Goal: Information Seeking & Learning: Learn about a topic

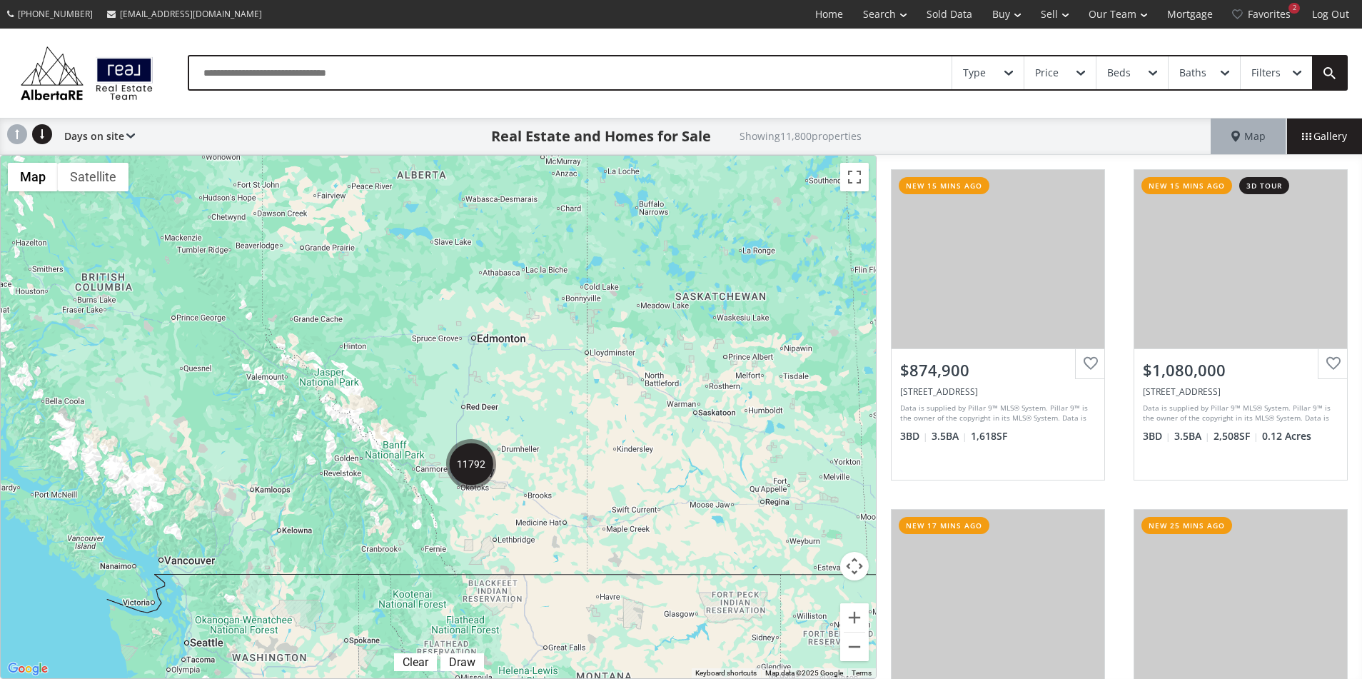
click at [727, 30] on div "Type Price Beds Baths Filters" at bounding box center [681, 73] width 1362 height 89
click at [1121, 113] on div "Type Price Beds Baths Filters" at bounding box center [681, 73] width 1362 height 89
click at [666, 38] on div "Type Price Beds Baths Filters" at bounding box center [681, 73] width 1362 height 89
click at [472, 469] on img "11792" at bounding box center [471, 464] width 50 height 50
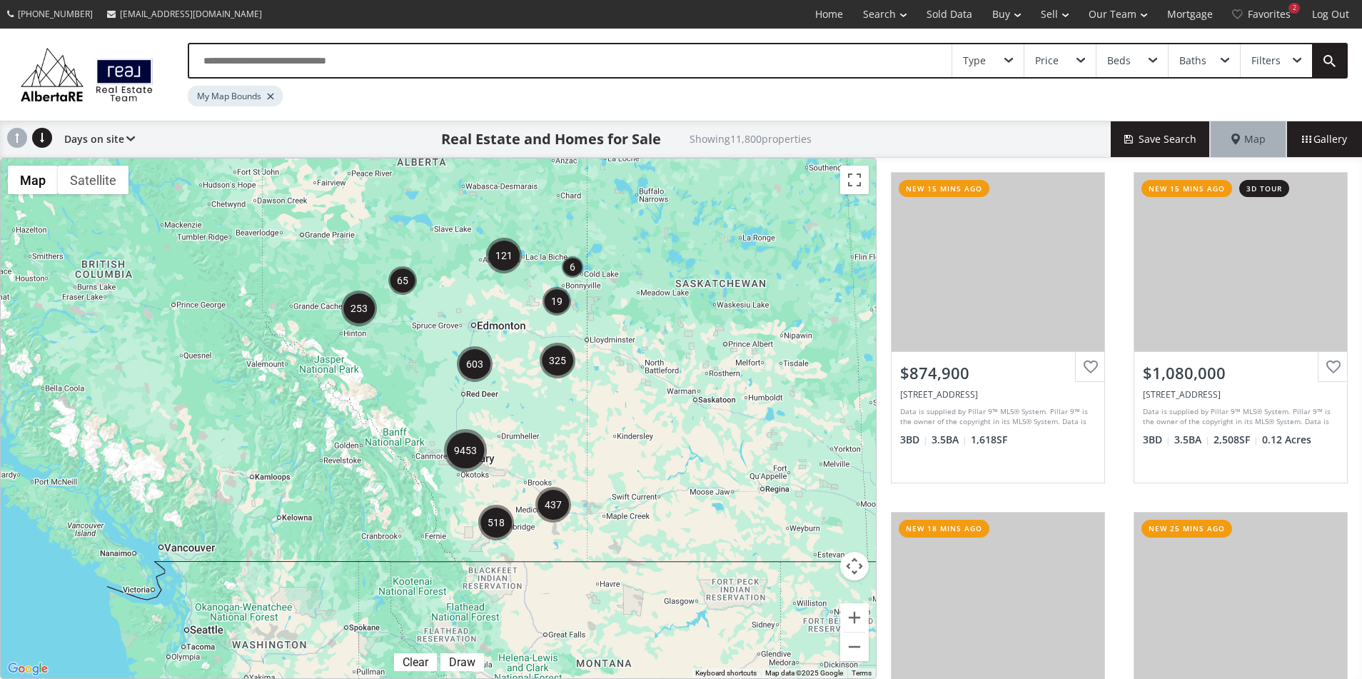
click at [462, 441] on img "9453" at bounding box center [465, 450] width 43 height 43
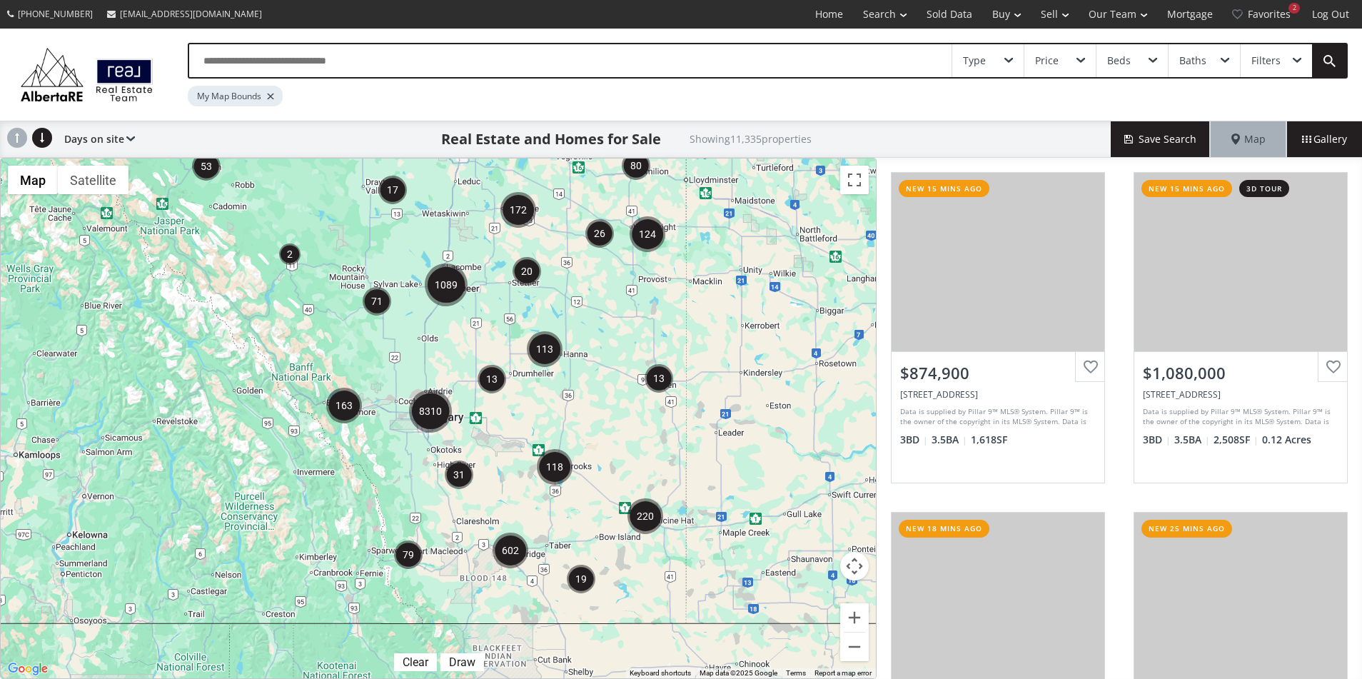
click at [516, 554] on img "602" at bounding box center [510, 550] width 36 height 36
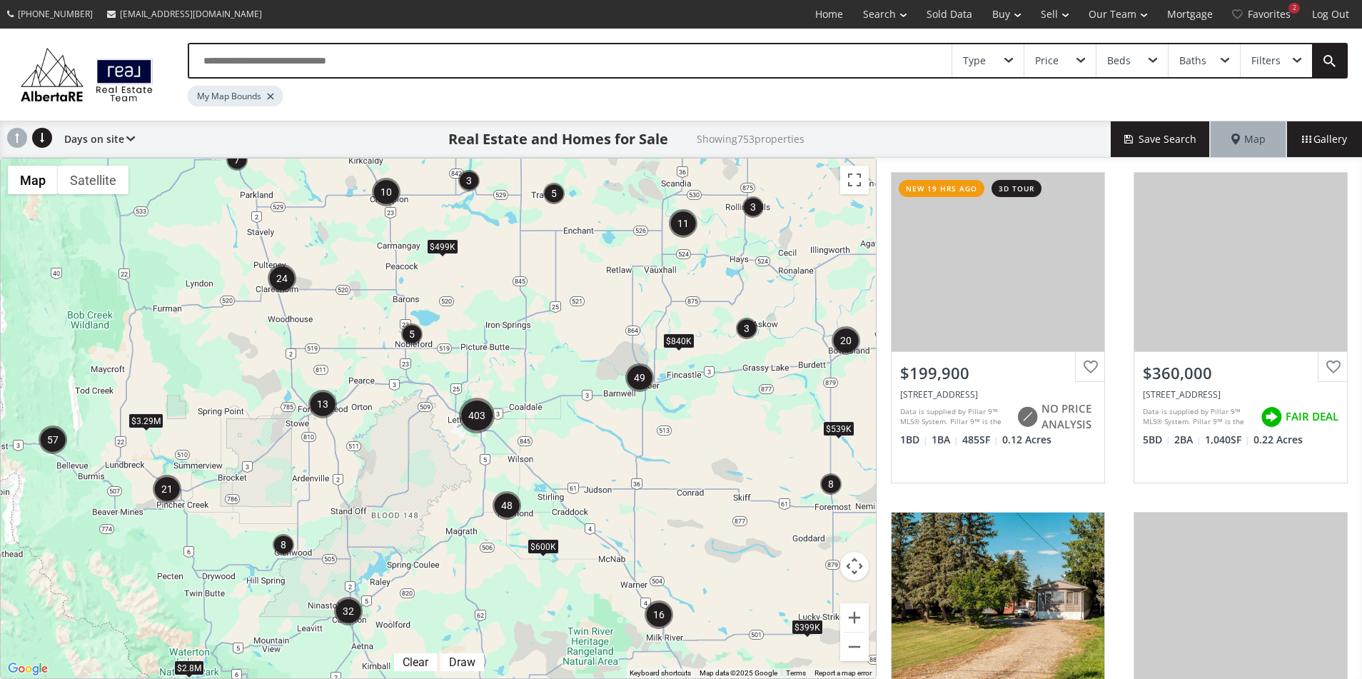
click at [168, 502] on img "21" at bounding box center [167, 489] width 29 height 29
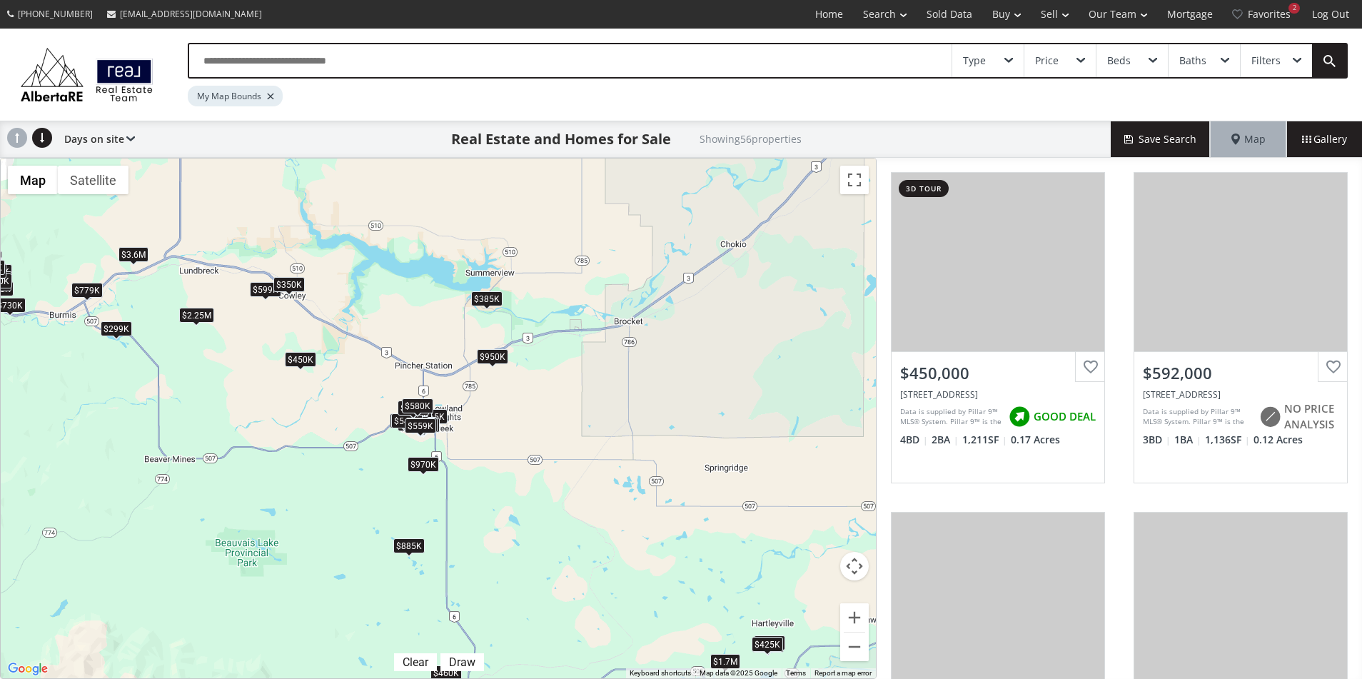
drag, startPoint x: 637, startPoint y: 490, endPoint x: 540, endPoint y: 558, distance: 118.4
click at [540, 558] on div "To navigate, press the arrow keys. $450K $592K $885K $157K $365K $629K $779K $3…" at bounding box center [438, 418] width 875 height 520
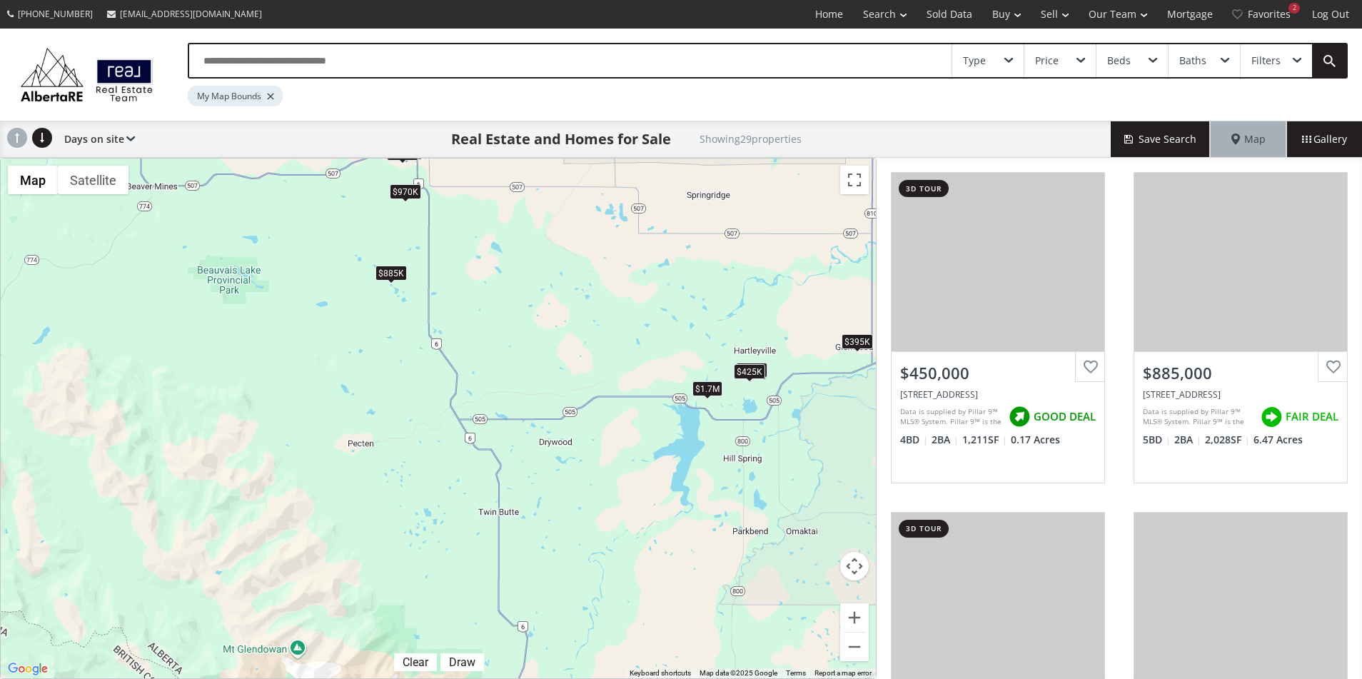
drag, startPoint x: 623, startPoint y: 405, endPoint x: 616, endPoint y: 333, distance: 72.4
click at [616, 333] on div "To navigate, press the arrow keys. $450K $885K $365K $779K $599K $325K $599K $3…" at bounding box center [438, 418] width 875 height 520
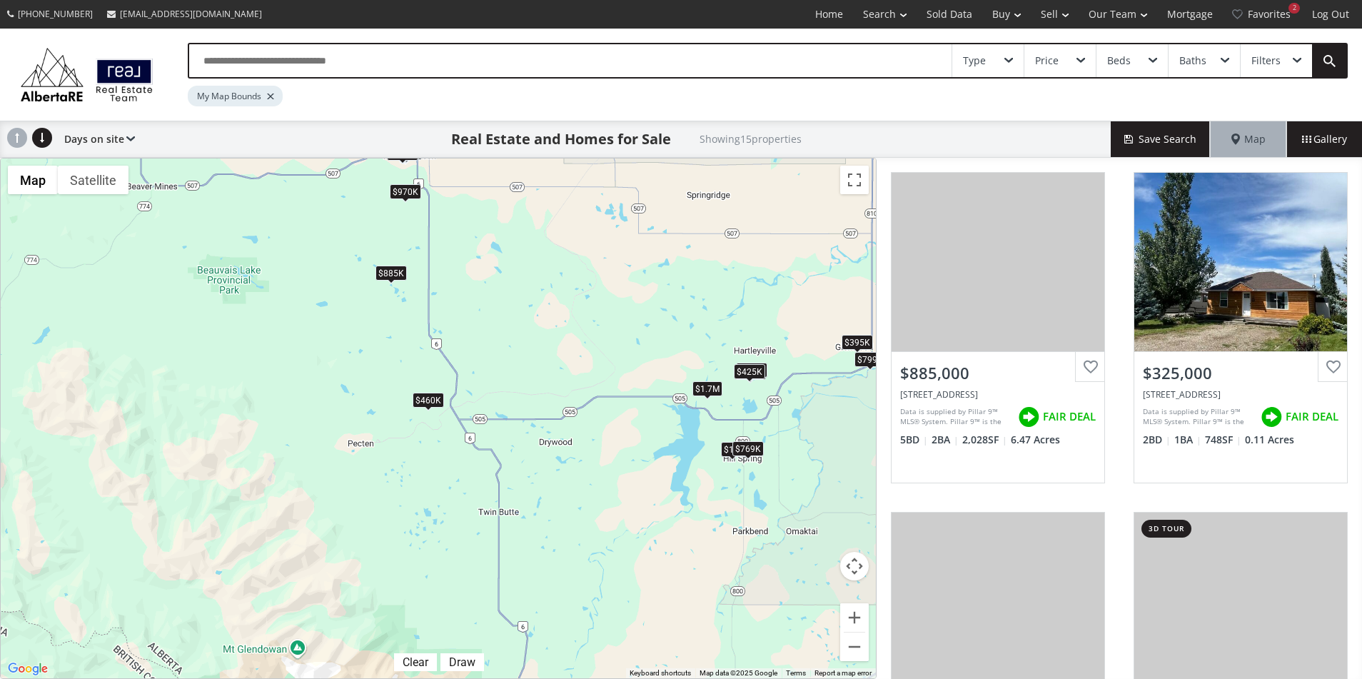
click at [756, 449] on div "$769K" at bounding box center [747, 448] width 31 height 15
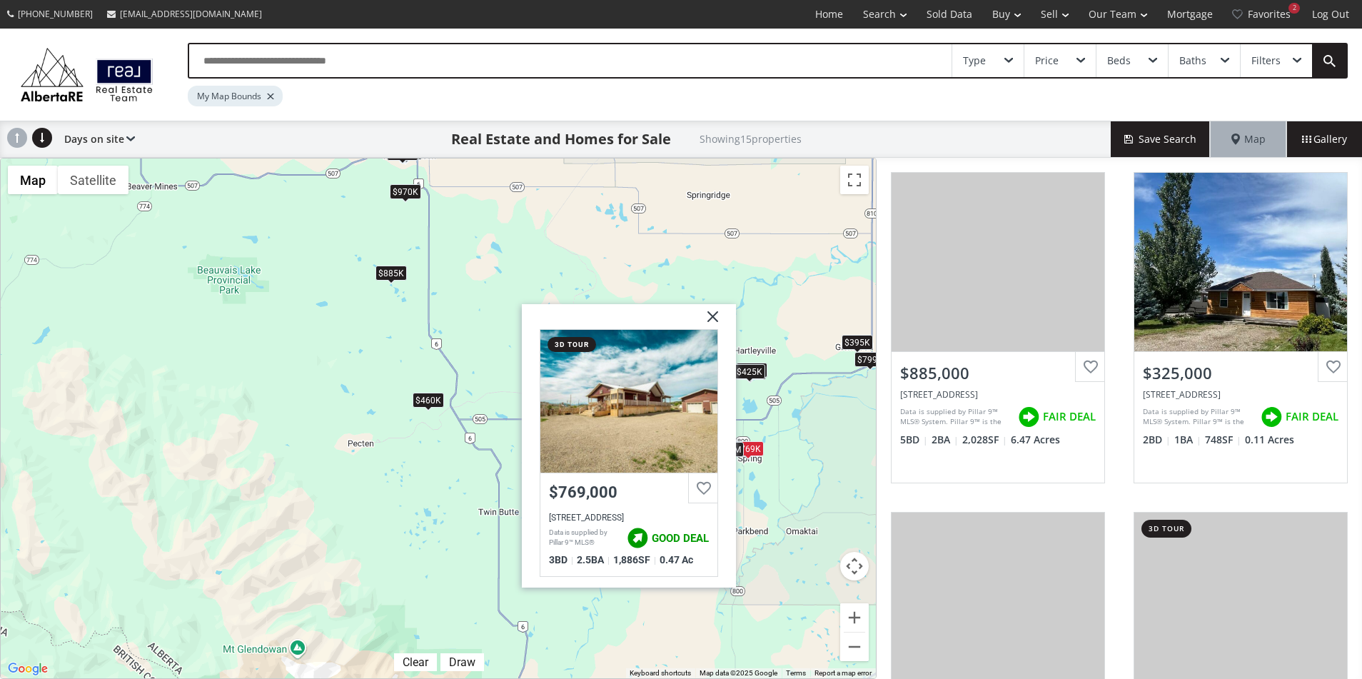
click at [764, 490] on div "To navigate, press the arrow keys. $885K $325K $270K $399K $460K $769K $1M $145…" at bounding box center [438, 418] width 875 height 520
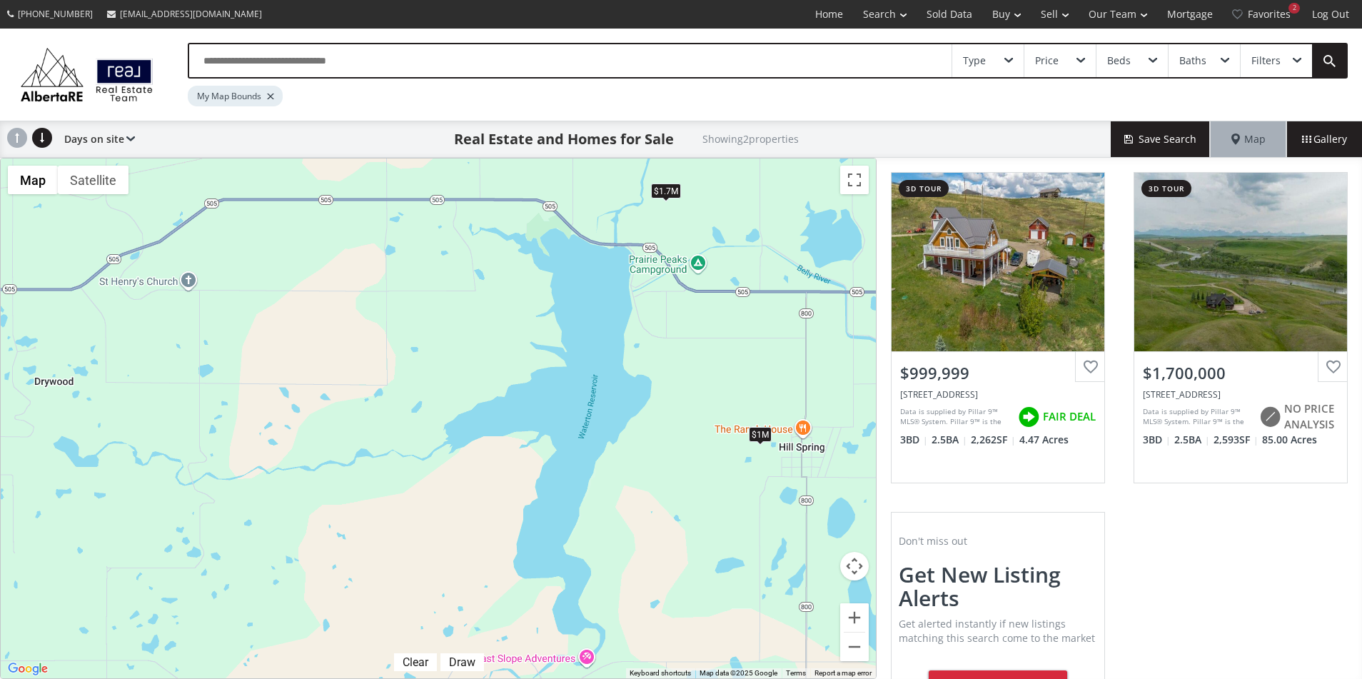
drag, startPoint x: 727, startPoint y: 401, endPoint x: 697, endPoint y: 379, distance: 37.3
click at [697, 379] on div "To navigate, press the arrow keys. $1M $1.7M" at bounding box center [438, 418] width 875 height 520
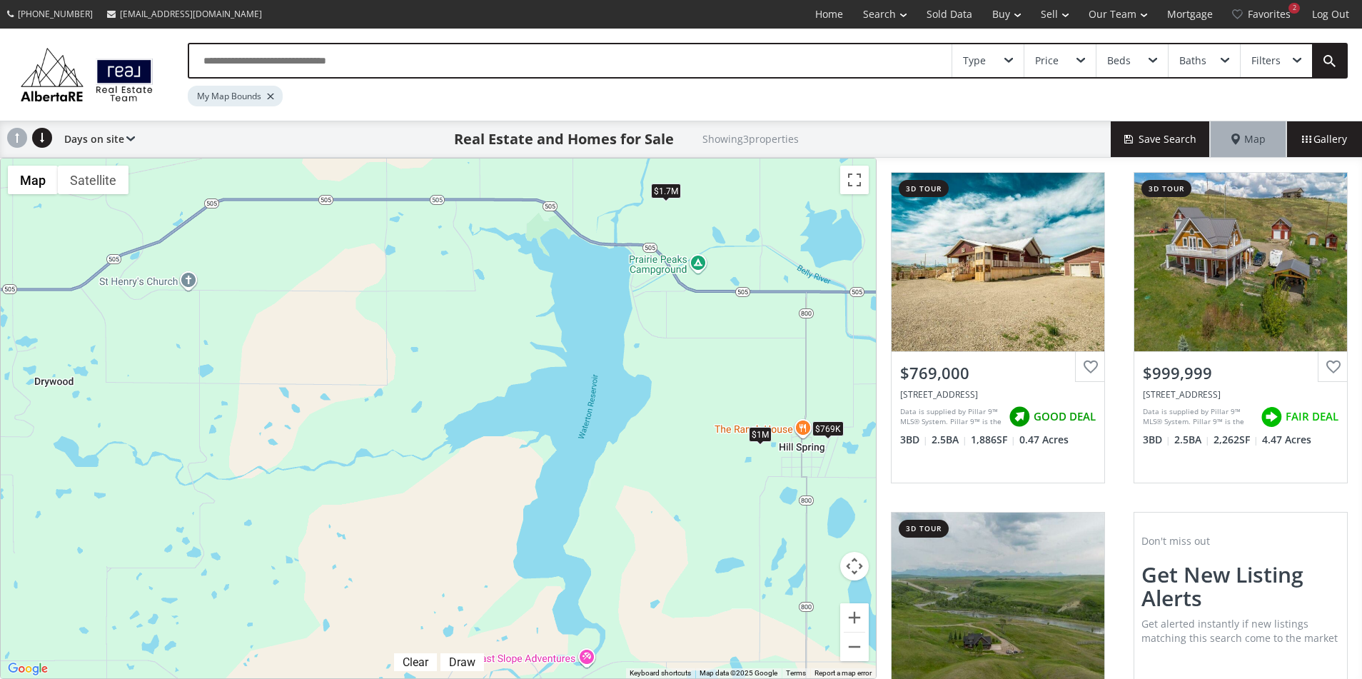
click at [662, 193] on div "$1.7M" at bounding box center [666, 190] width 30 height 15
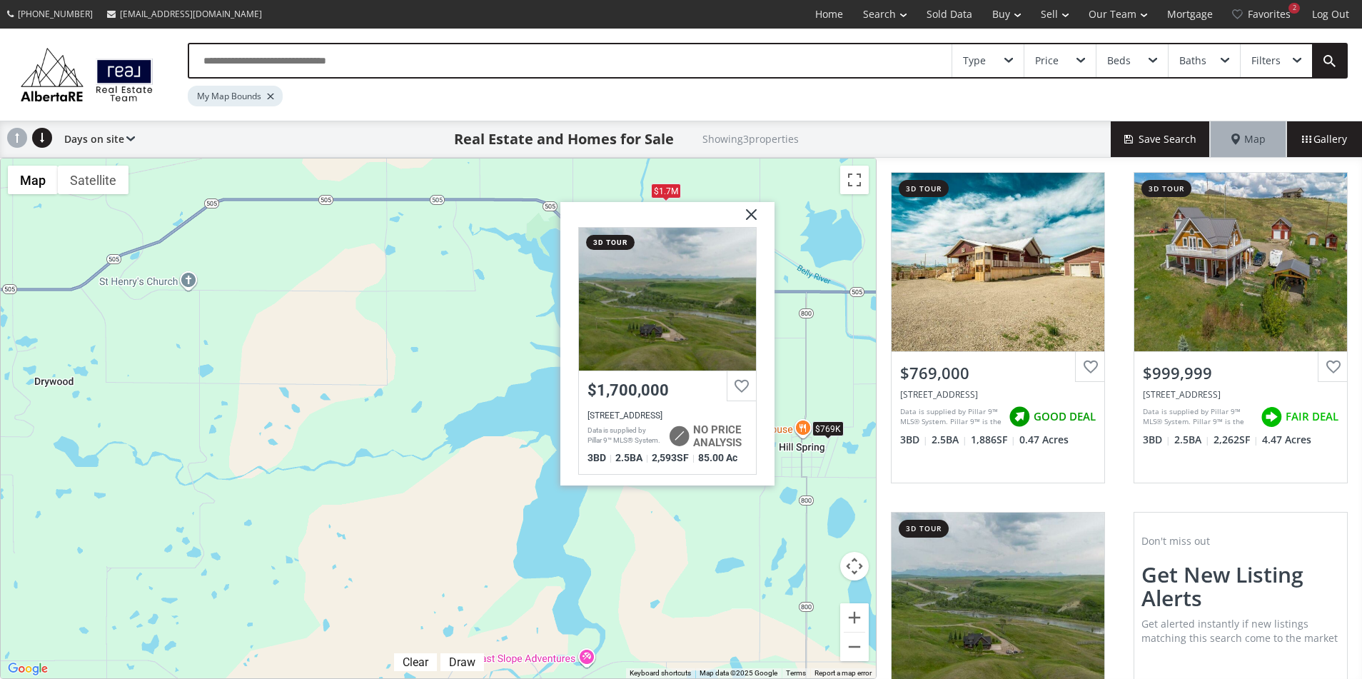
click at [346, 334] on div "To navigate, press the arrow keys. $769K $1M $1.7[GEOGRAPHIC_DATA] 3d tour $1,7…" at bounding box center [438, 418] width 875 height 520
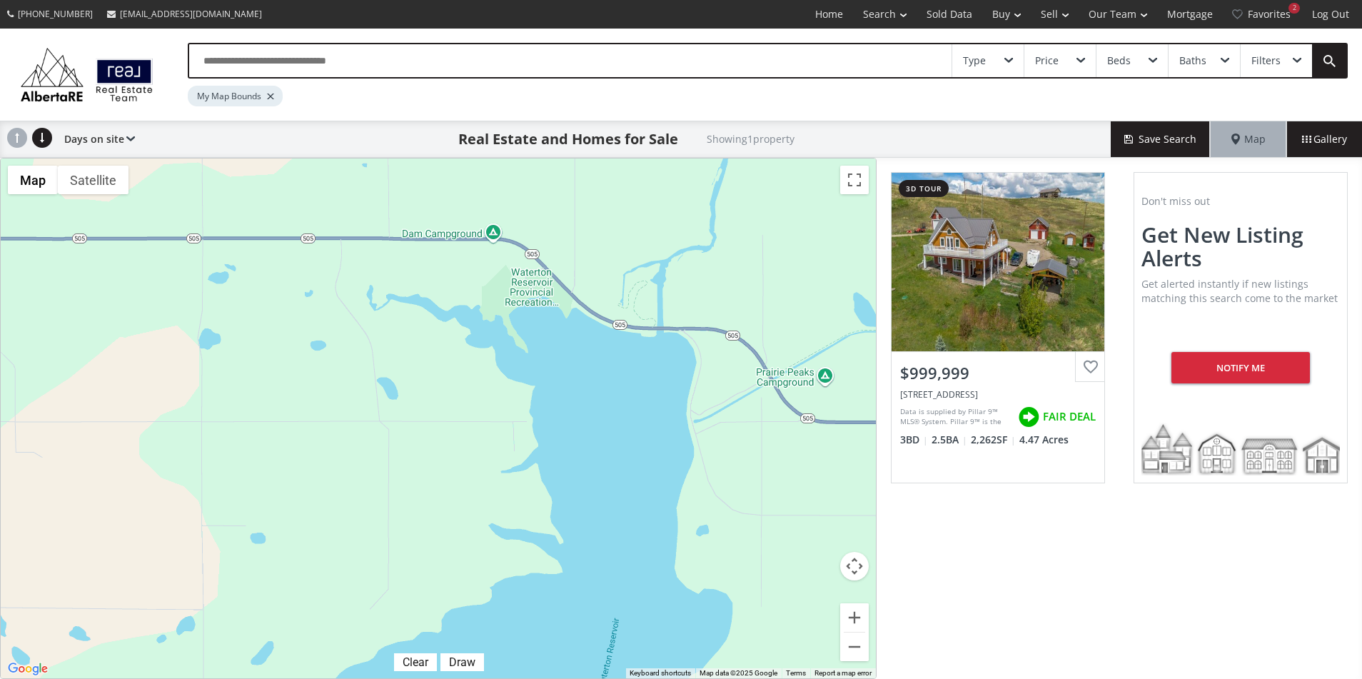
drag, startPoint x: 626, startPoint y: 263, endPoint x: 708, endPoint y: 535, distance: 284.7
click at [708, 535] on div "To navigate, press the arrow keys. $1M" at bounding box center [438, 418] width 875 height 520
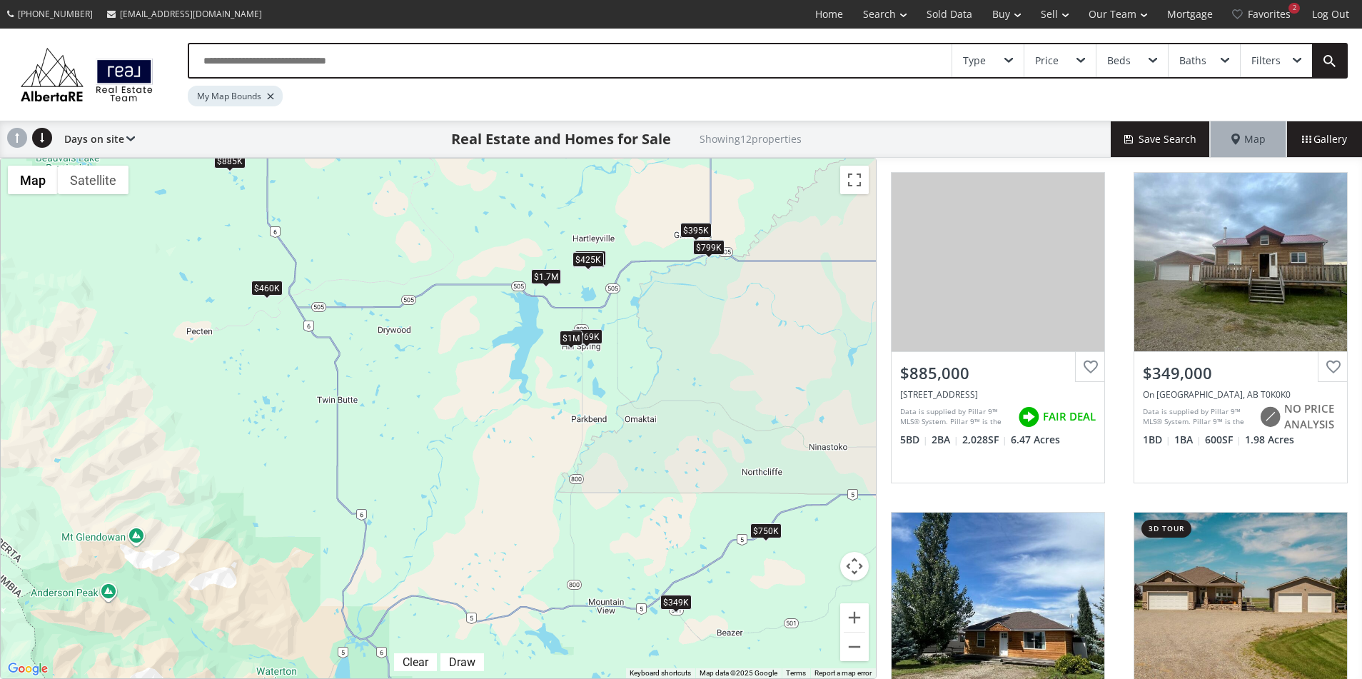
click at [589, 261] on div "$425K" at bounding box center [587, 259] width 31 height 15
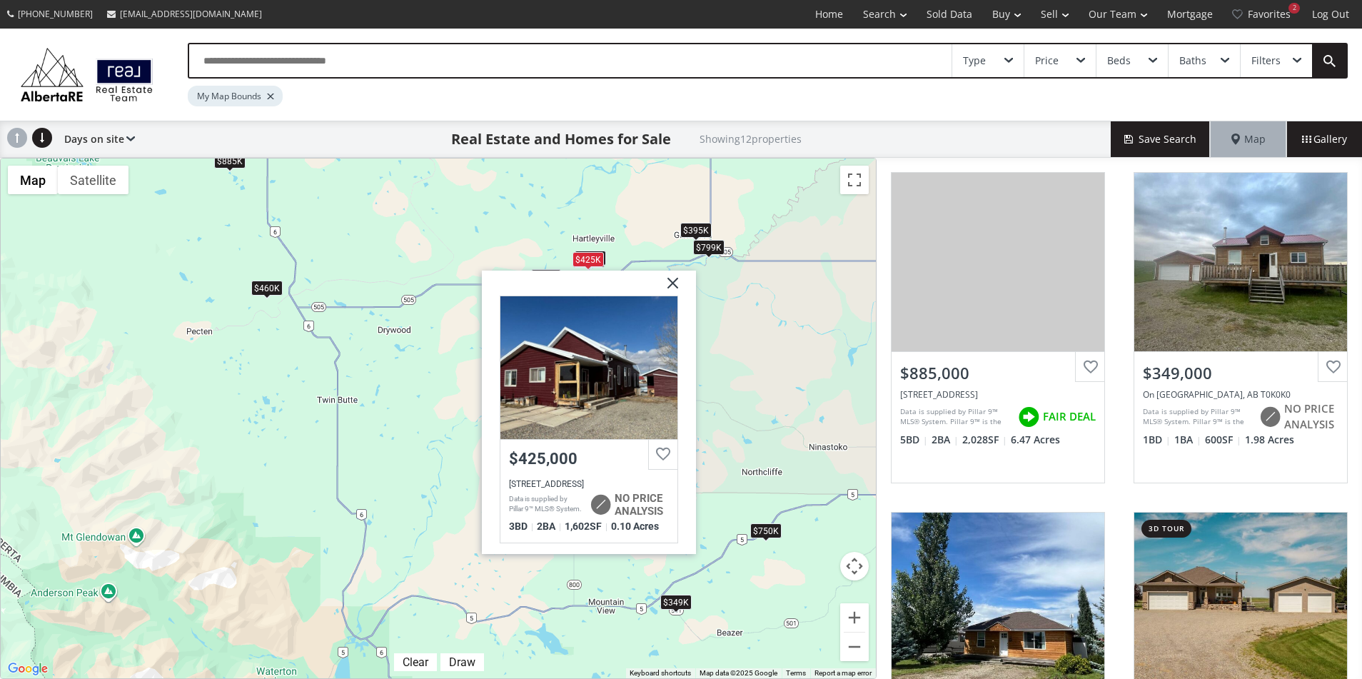
click at [308, 221] on div "To navigate, press the arrow keys. $885K $349K $325K $750K $460K $769K $1M $440…" at bounding box center [438, 418] width 875 height 520
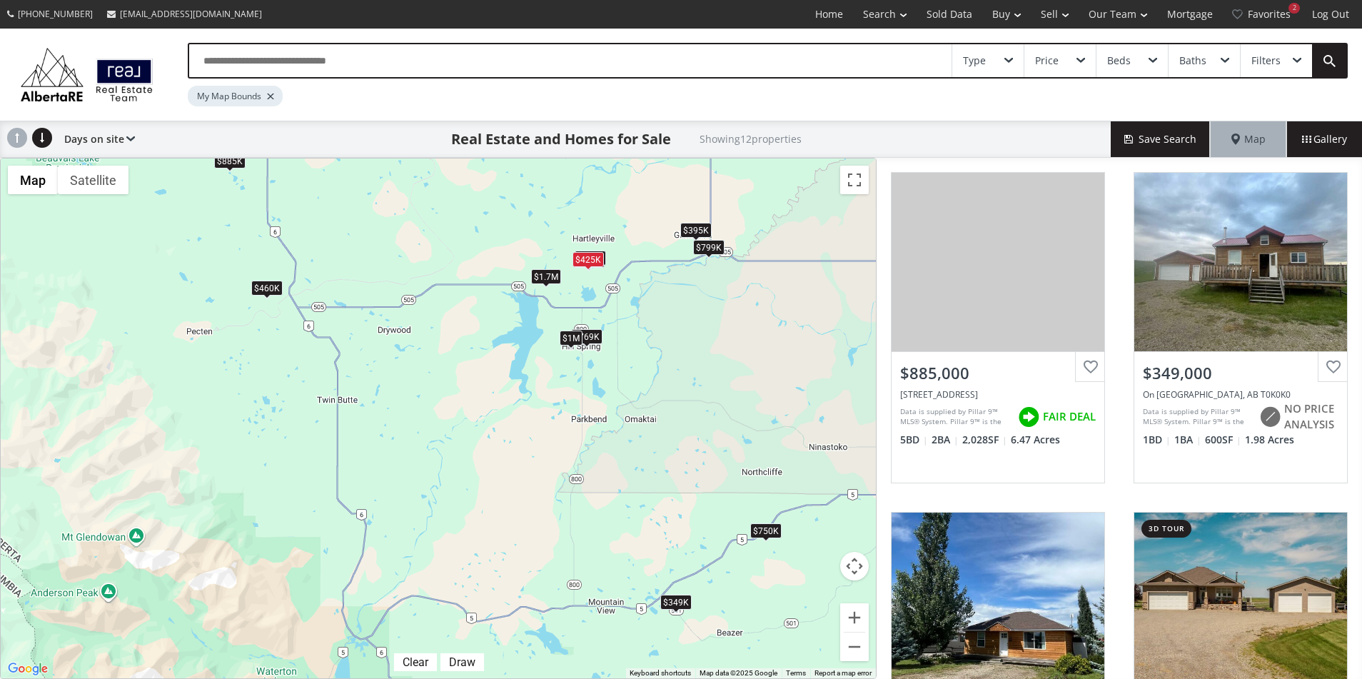
click at [1087, 115] on div "Type Price Beds Baths Filters My Map Bounds" at bounding box center [681, 75] width 1362 height 92
